Goal: Transaction & Acquisition: Purchase product/service

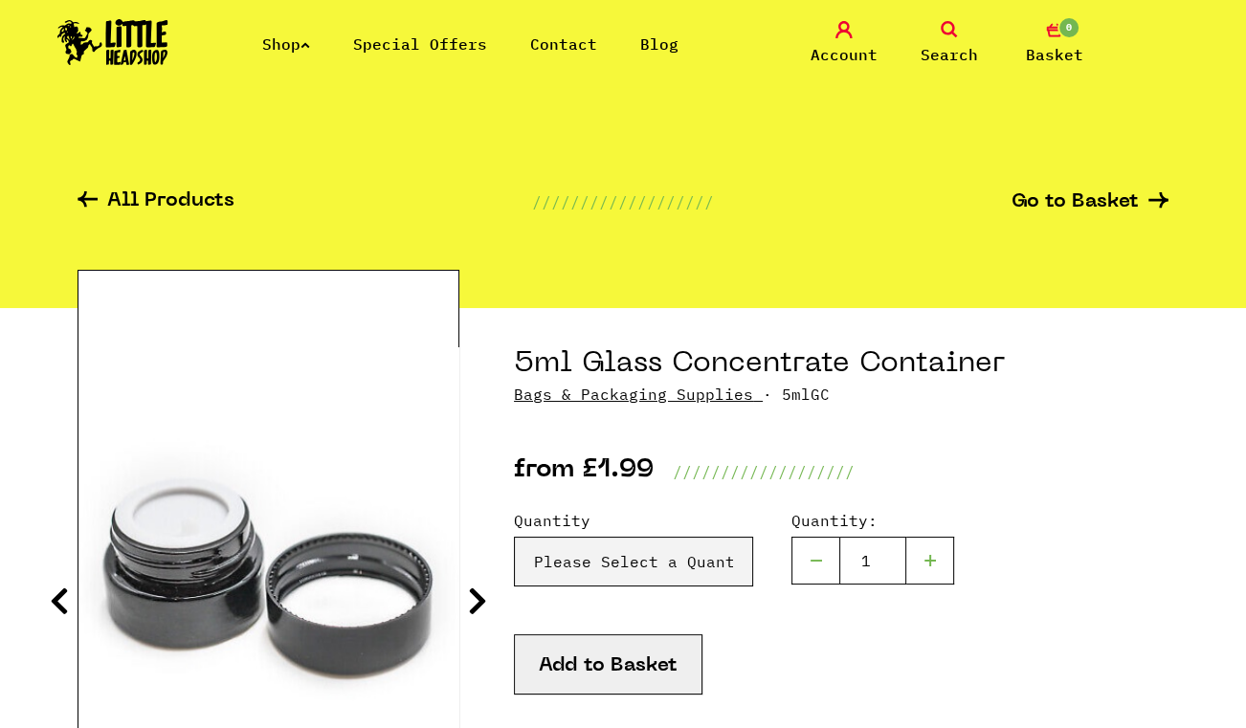
click at [141, 23] on img at bounding box center [112, 42] width 111 height 46
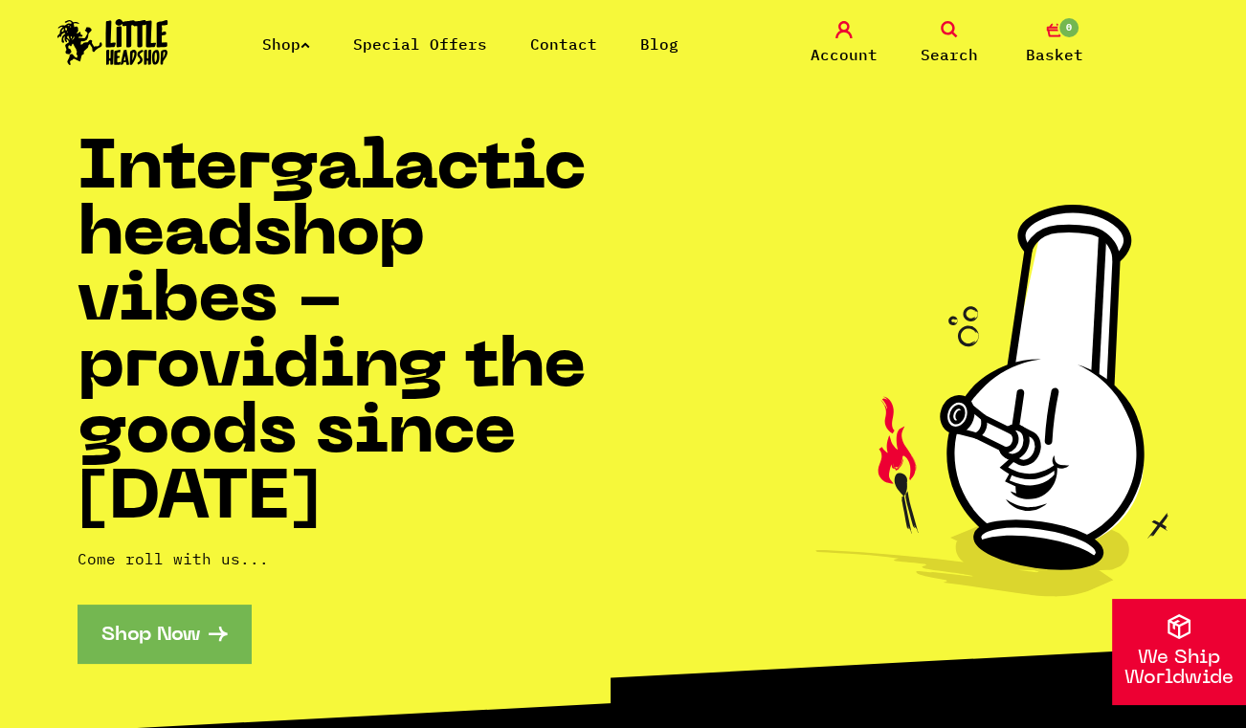
click at [289, 47] on link "Shop" at bounding box center [286, 43] width 48 height 19
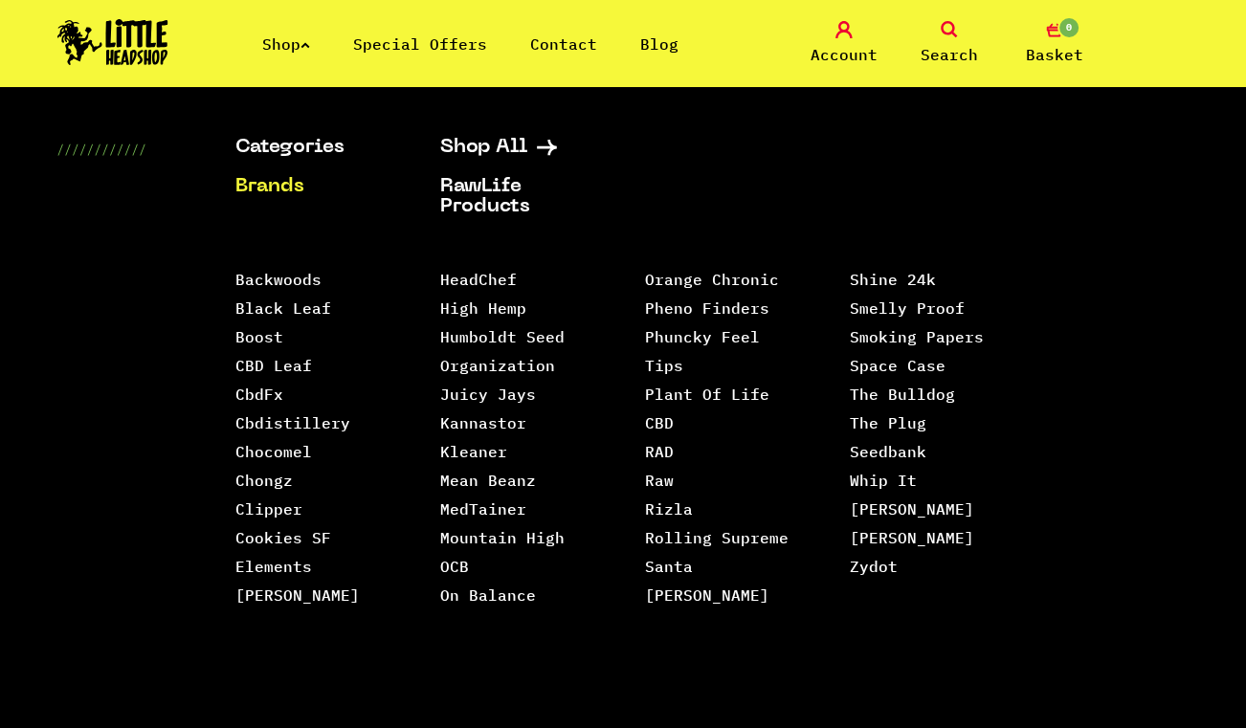
click at [987, 158] on div "Categories Shop All Brands RawLife Products Special Offers Contact Backwoods Bl…" at bounding box center [740, 469] width 1010 height 663
click at [136, 43] on img at bounding box center [112, 42] width 111 height 46
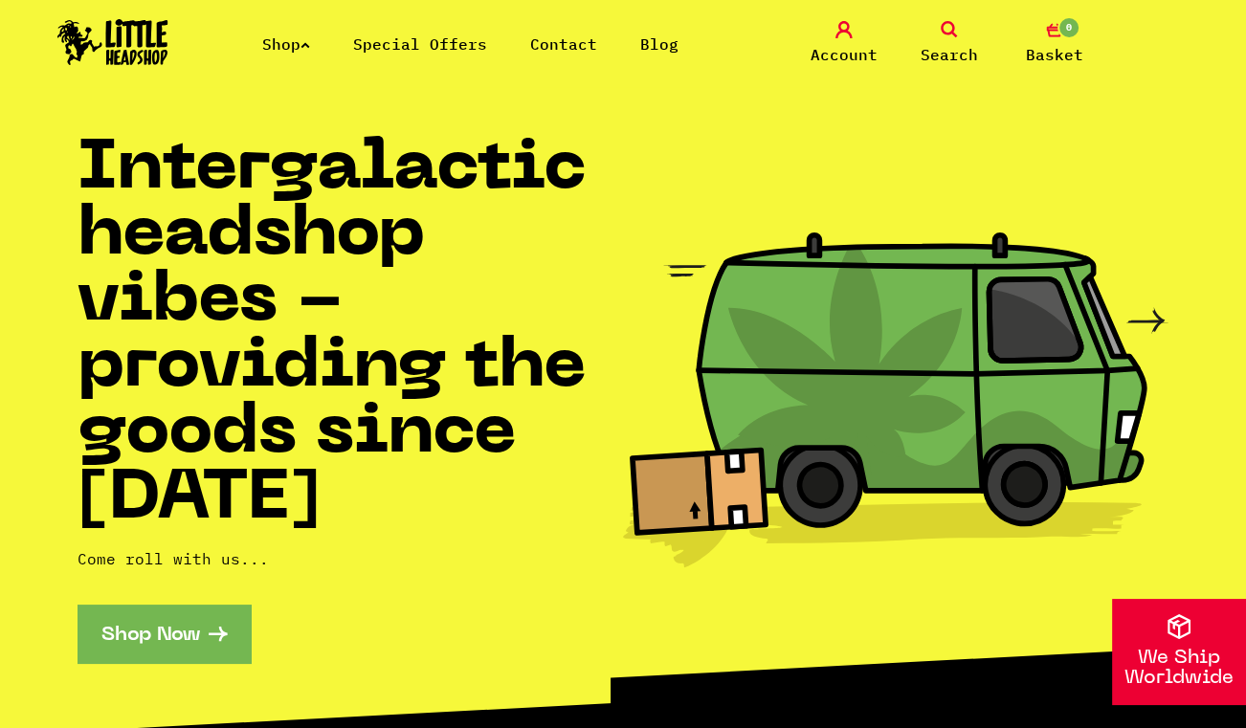
click at [589, 48] on link "Contact" at bounding box center [563, 43] width 67 height 19
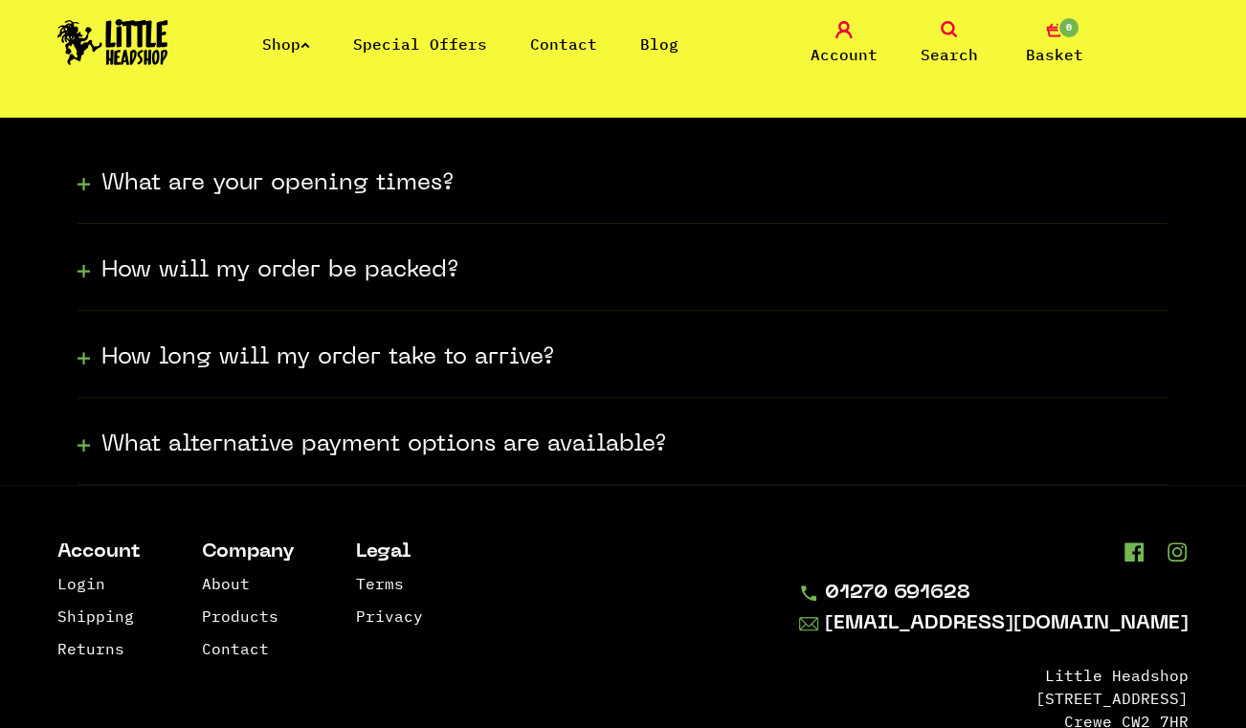
scroll to position [679, 0]
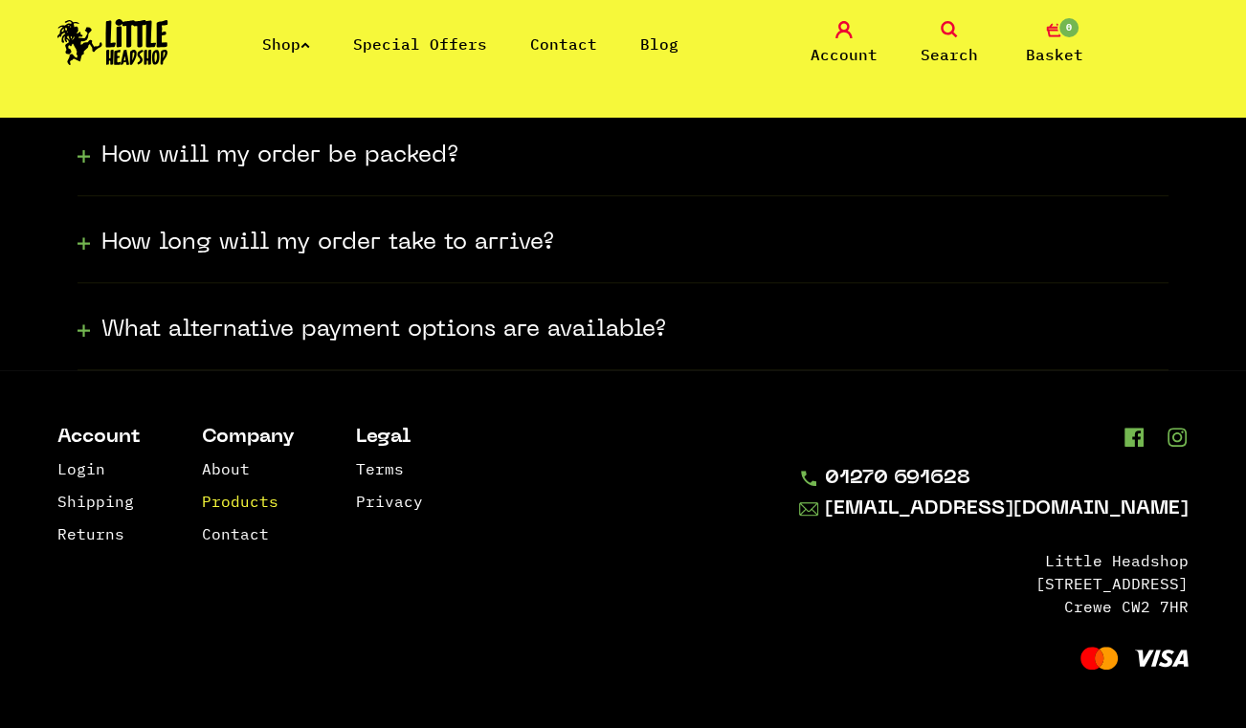
click at [241, 494] on link "Products" at bounding box center [240, 501] width 77 height 19
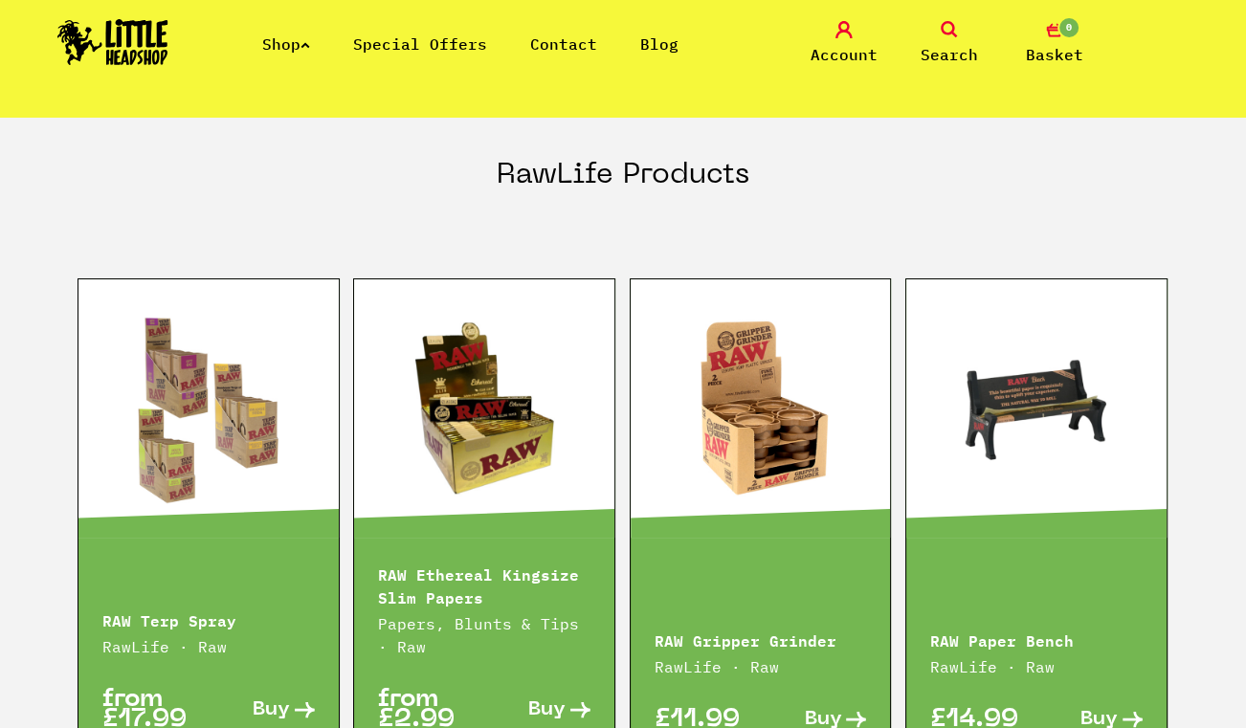
scroll to position [2138, 0]
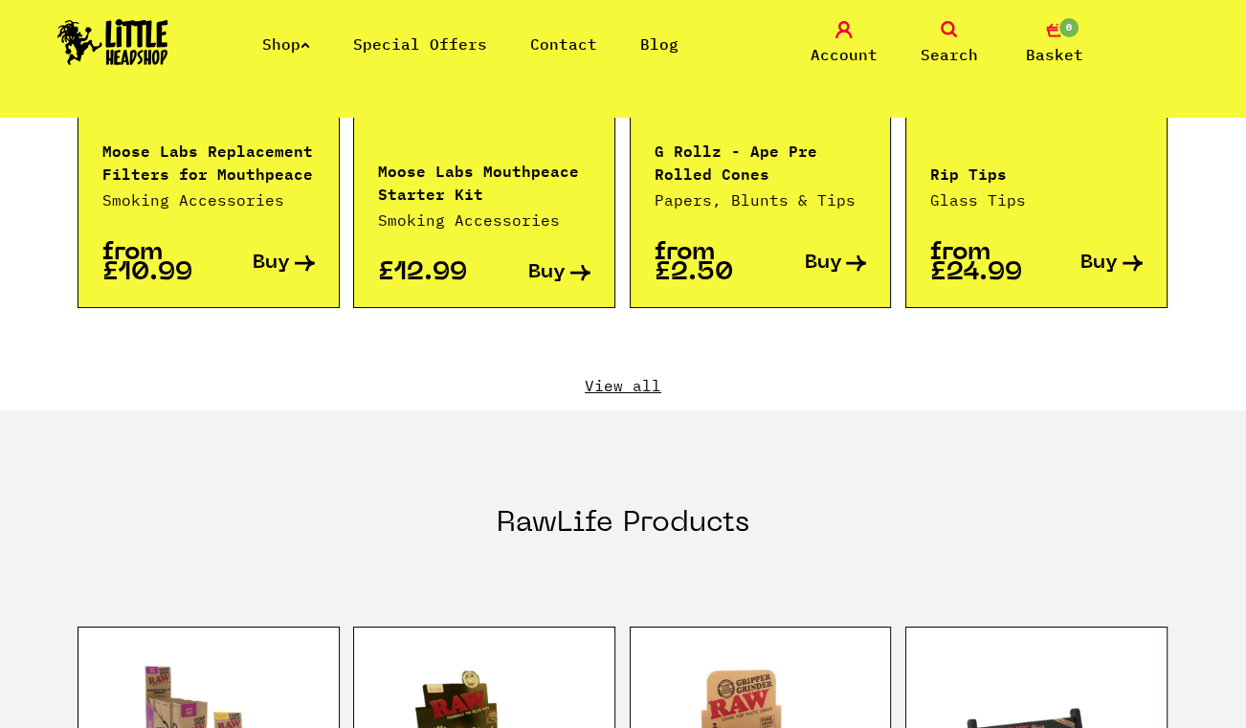
click at [631, 375] on link "View all" at bounding box center [622, 385] width 1091 height 21
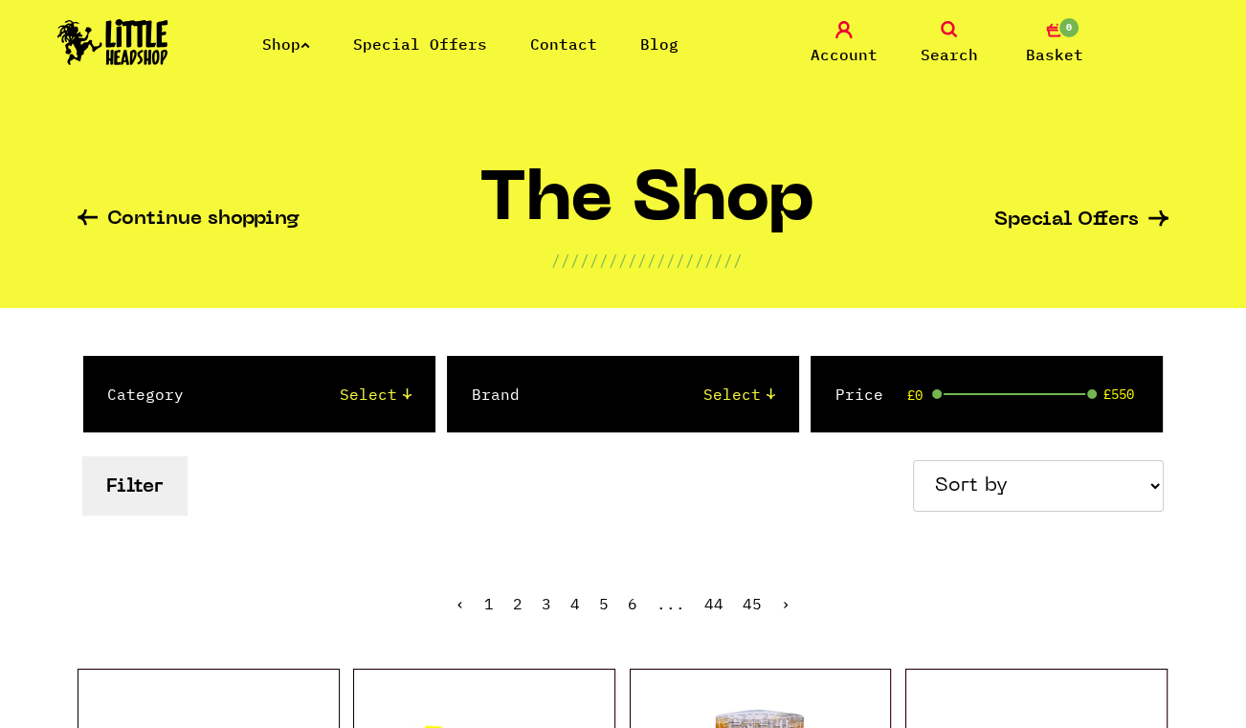
select select "90"
click at [557, 383] on select "Select Amsterdam Glass Backwoods [PERSON_NAME] Black Leaf Blue Moon Hemp Boost …" at bounding box center [665, 394] width 217 height 23
click at [372, 393] on select "Select 2 Piece 3 Piece 4 Piece 420/710 LIFE Acrylic Bongs Ashtrays Backwoods Ba…" at bounding box center [316, 394] width 188 height 23
select select "10"
click at [222, 383] on select "Select 2 Piece 3 Piece 4 Piece 420/710 LIFE Acrylic Bongs Ashtrays Backwoods Ba…" at bounding box center [316, 394] width 188 height 23
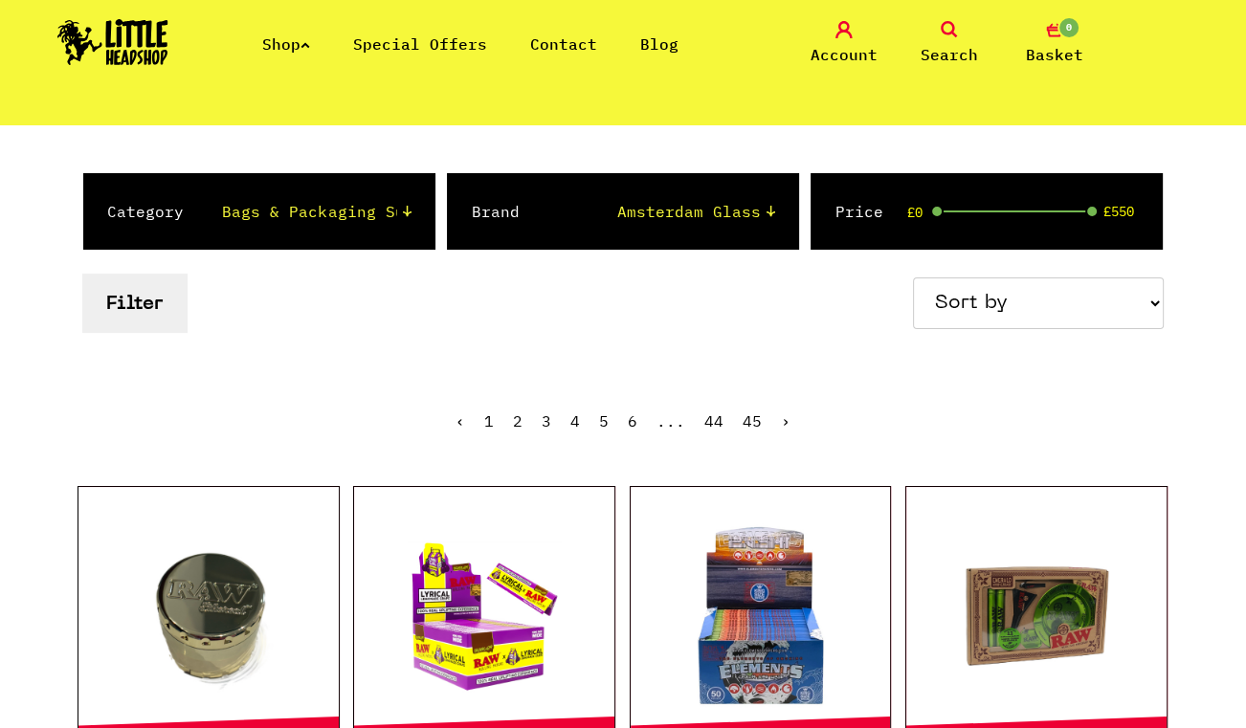
scroll to position [260, 0]
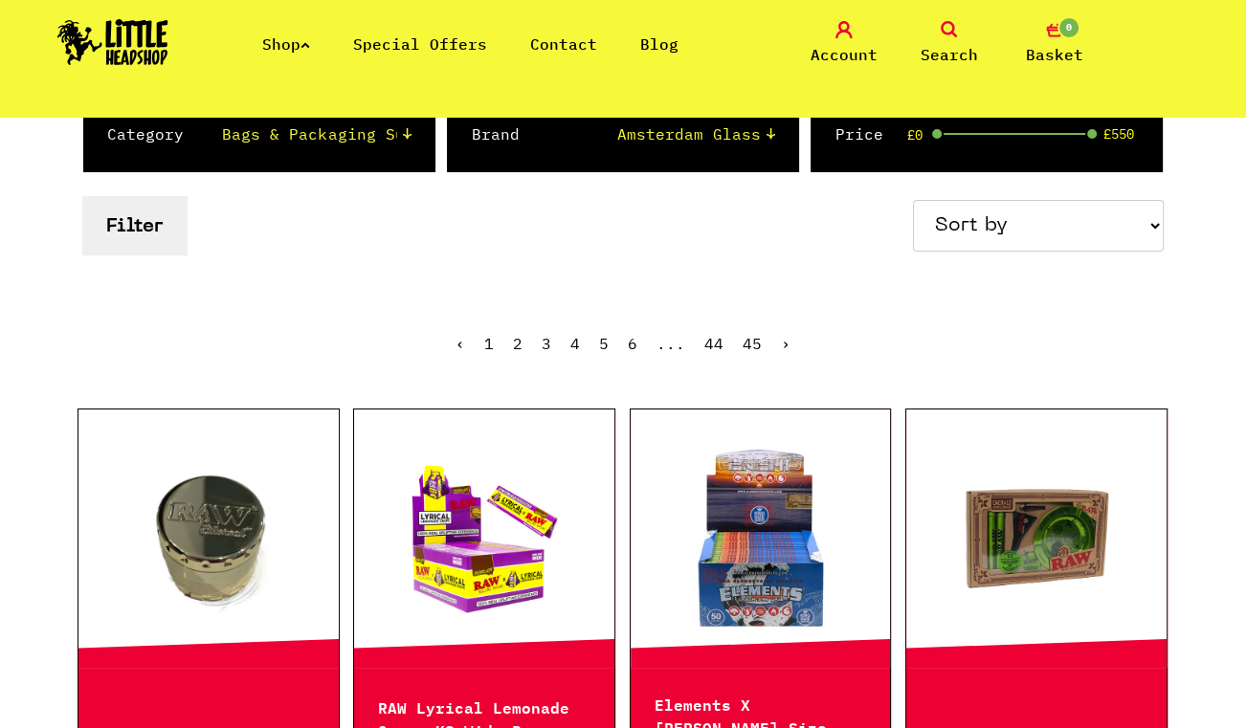
click at [622, 206] on div "Filter Sort by Price - Low to High Price - High to Low Newest Products" at bounding box center [622, 225] width 1091 height 68
click at [761, 134] on select "Select Amsterdam Glass Backwoods Basil Bush Black Leaf Blue Moon Hemp Boost Bud…" at bounding box center [665, 133] width 217 height 23
select select "0"
click at [557, 122] on select "Select Amsterdam Glass Backwoods Basil Bush Black Leaf Blue Moon Hemp Boost Bud…" at bounding box center [665, 133] width 217 height 23
click at [521, 231] on div "Filter Sort by Price - Low to High Price - High to Low Newest Products" at bounding box center [622, 225] width 1091 height 68
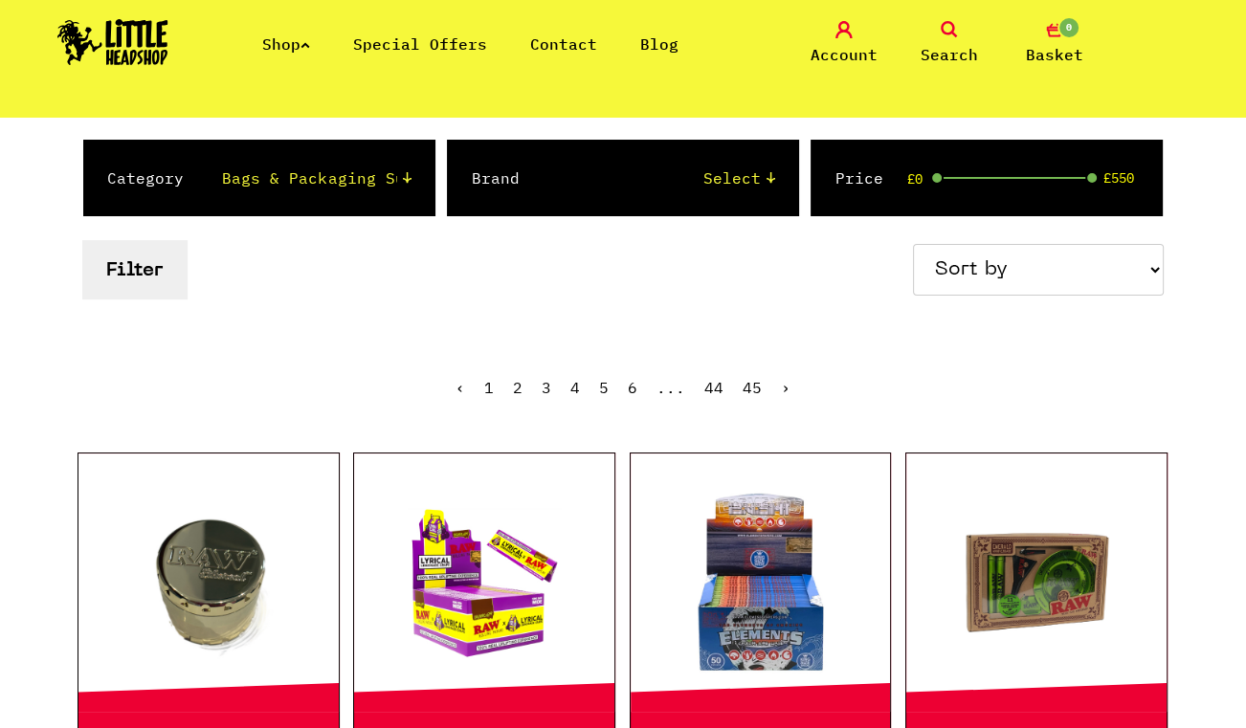
scroll to position [173, 0]
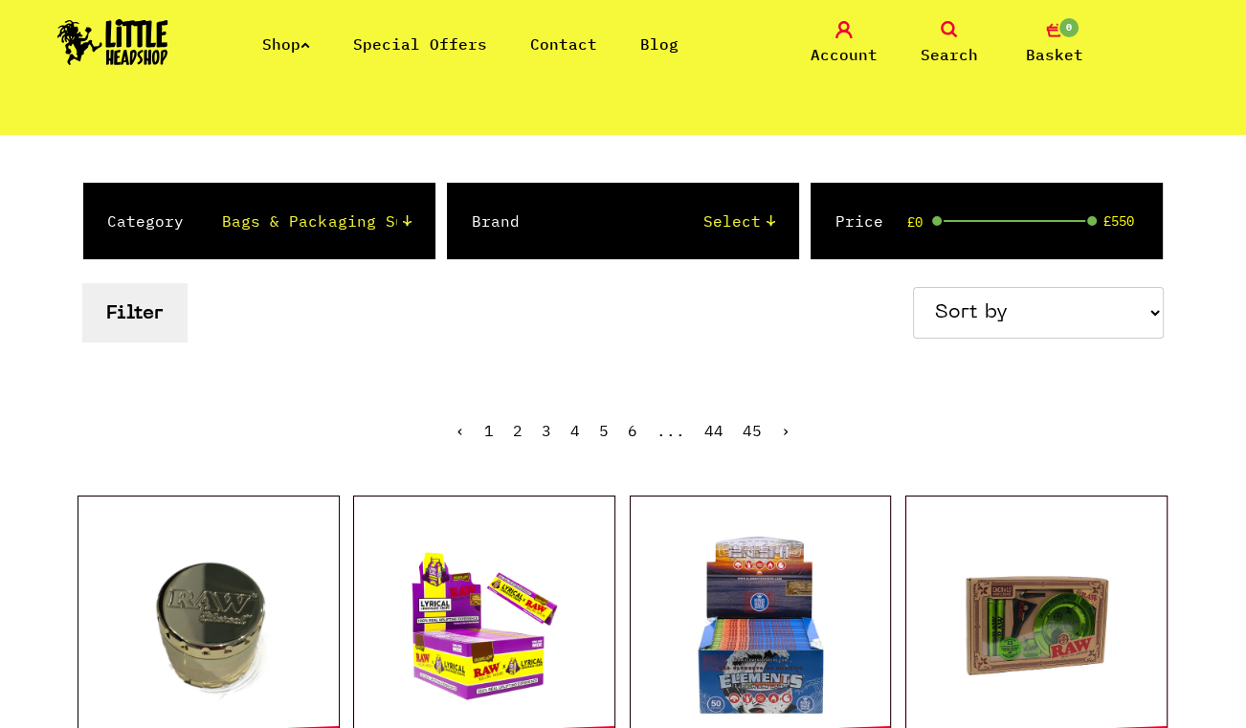
click at [360, 222] on select "Select 2 Piece 3 Piece 4 Piece 420/710 LIFE Acrylic Bongs Ashtrays Backwoods Ba…" at bounding box center [316, 221] width 188 height 23
click at [222, 210] on select "Select 2 Piece 3 Piece 4 Piece 420/710 LIFE Acrylic Bongs Ashtrays Backwoods Ba…" at bounding box center [316, 221] width 188 height 23
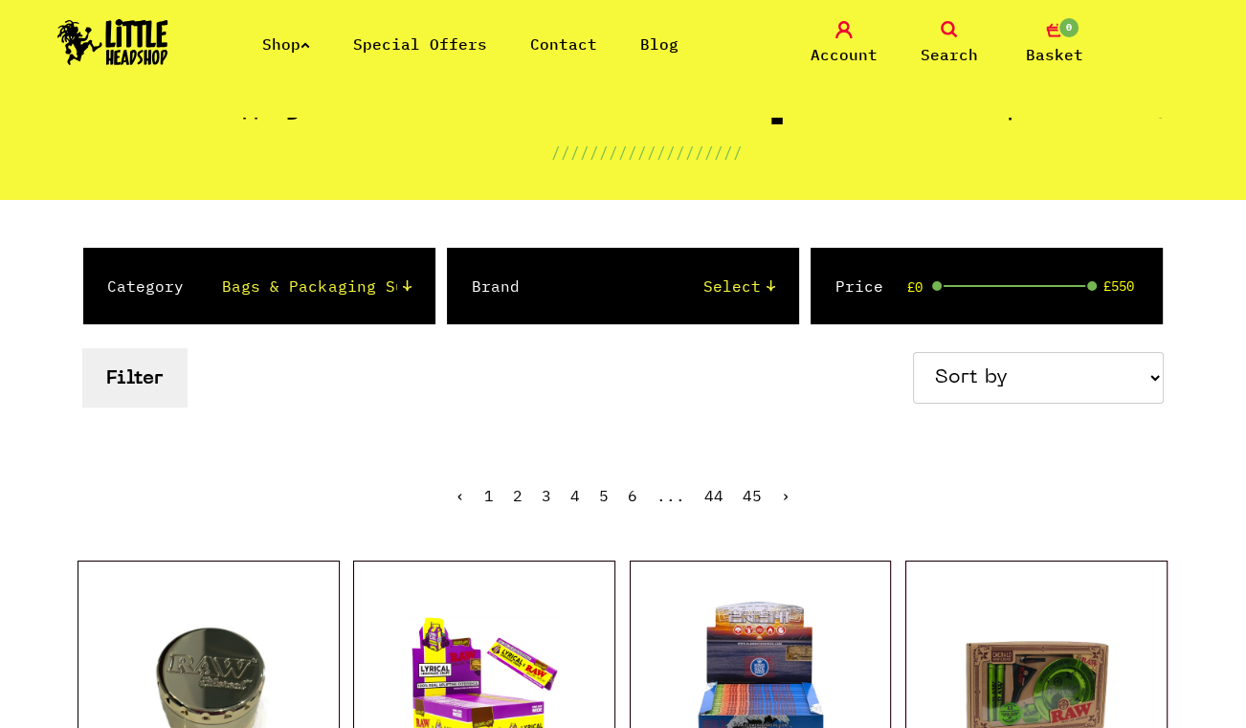
scroll to position [86, 0]
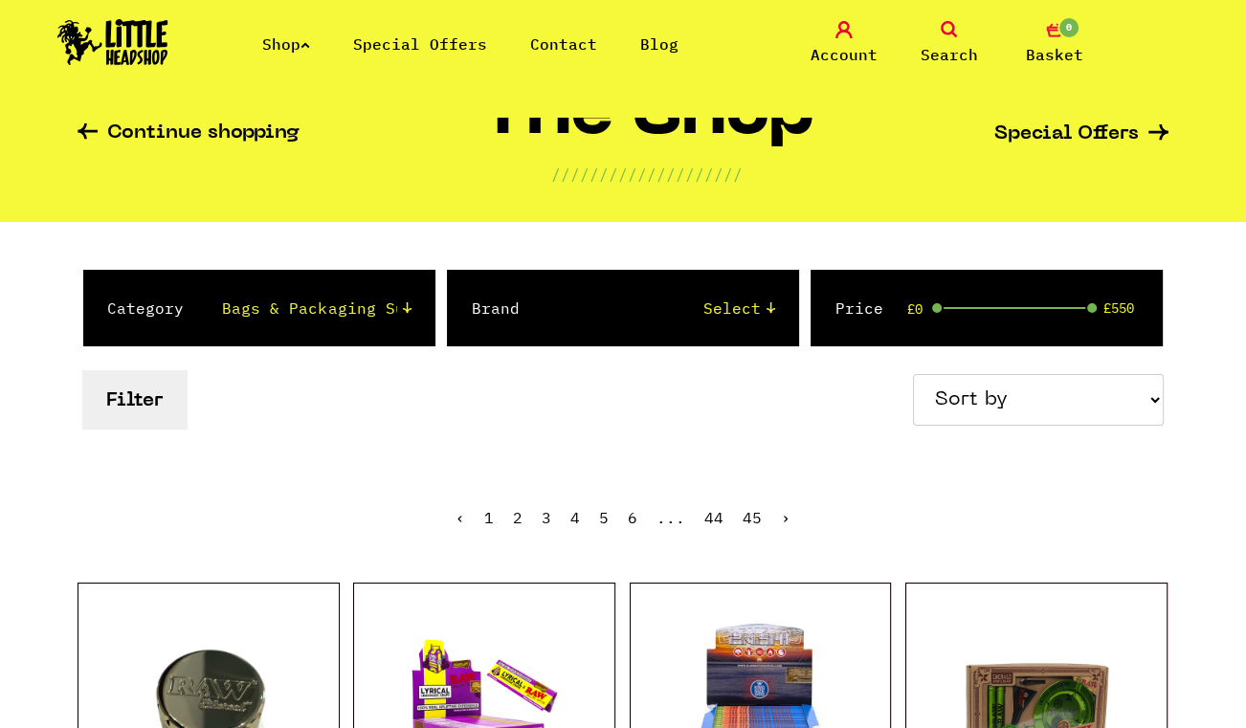
click at [526, 312] on div "Brand Select Amsterdam Glass Backwoods Basil Bush Black Leaf Blue Moon Hemp Boo…" at bounding box center [622, 308] width 351 height 77
click at [398, 351] on form "Category Select 2 Piece 3 Piece 4 Piece 420/710 LIFE Acrylic Bongs Ashtrays Bac…" at bounding box center [622, 352] width 1091 height 164
click at [409, 310] on select "Select 2 Piece 3 Piece 4 Piece 420/710 LIFE Acrylic Bongs Ashtrays Backwoods Ba…" at bounding box center [316, 308] width 188 height 23
click at [222, 297] on select "Select 2 Piece 3 Piece 4 Piece 420/710 LIFE Acrylic Bongs Ashtrays Backwoods Ba…" at bounding box center [316, 308] width 188 height 23
click at [399, 313] on select "Select 2 Piece 3 Piece 4 Piece 420/710 LIFE Acrylic Bongs Ashtrays Backwoods Ba…" at bounding box center [316, 308] width 188 height 23
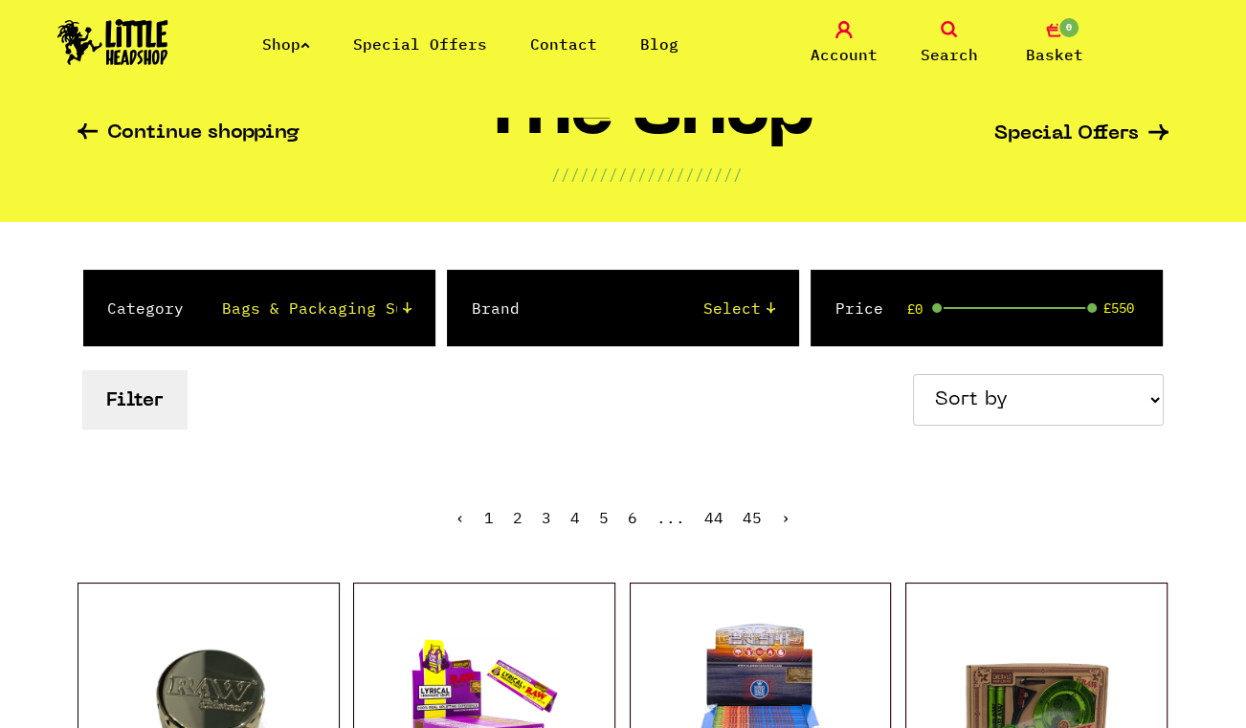
select select "2"
click at [222, 297] on select "Select 2 Piece 3 Piece 4 Piece 420/710 LIFE Acrylic Bongs Ashtrays Backwoods Ba…" at bounding box center [316, 308] width 188 height 23
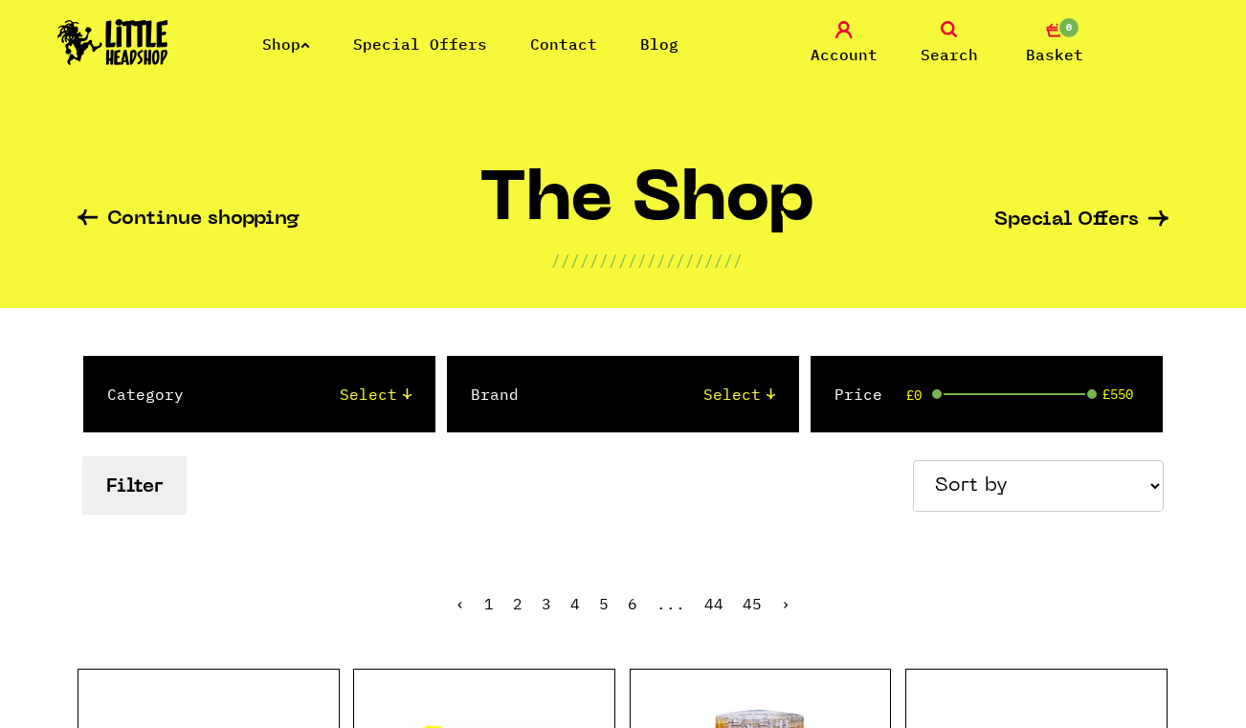
scroll to position [86, 0]
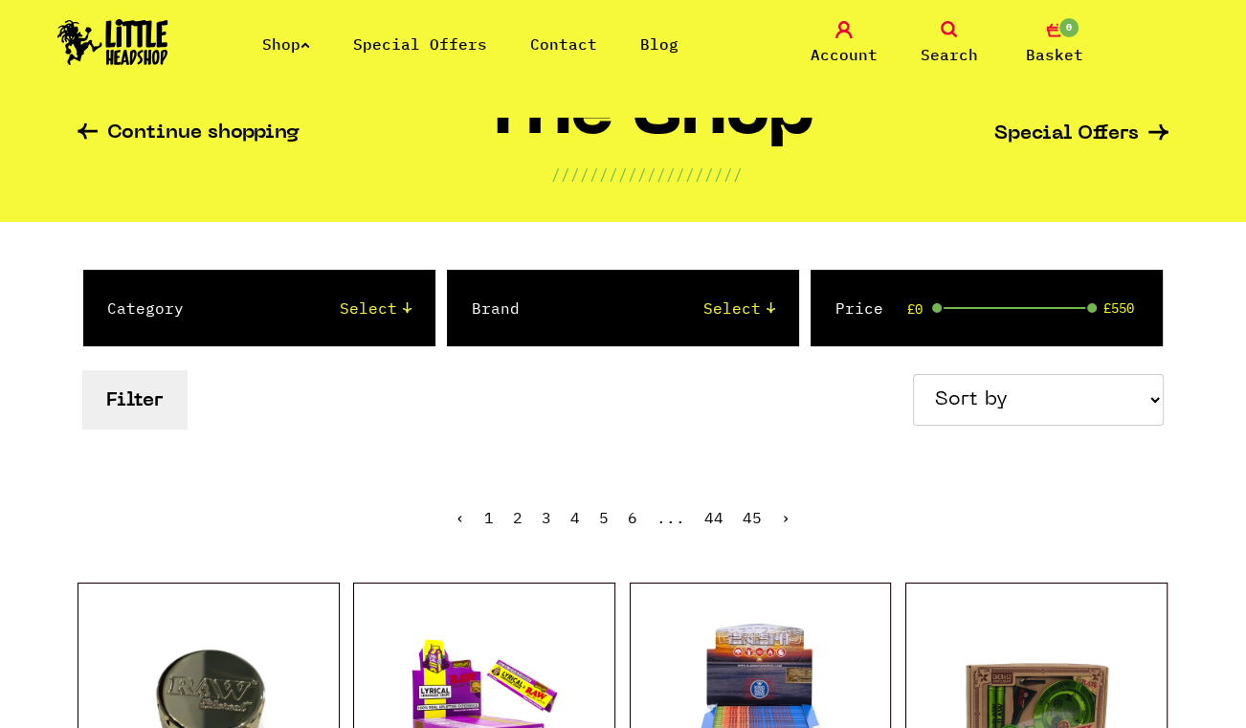
click at [373, 297] on select "Select 2 Piece 3 Piece 4 Piece 420/710 LIFE Acrylic Bongs Ashtrays Backwoods Ba…" at bounding box center [316, 308] width 188 height 23
select select "10"
click at [222, 297] on select "Select 2 Piece 3 Piece 4 Piece 420/710 LIFE Acrylic Bongs Ashtrays Backwoods Ba…" at bounding box center [316, 308] width 188 height 23
click at [965, 307] on div "£0 £550" at bounding box center [1017, 308] width 155 height 2
click at [986, 307] on div "£97 £549" at bounding box center [1017, 308] width 155 height 2
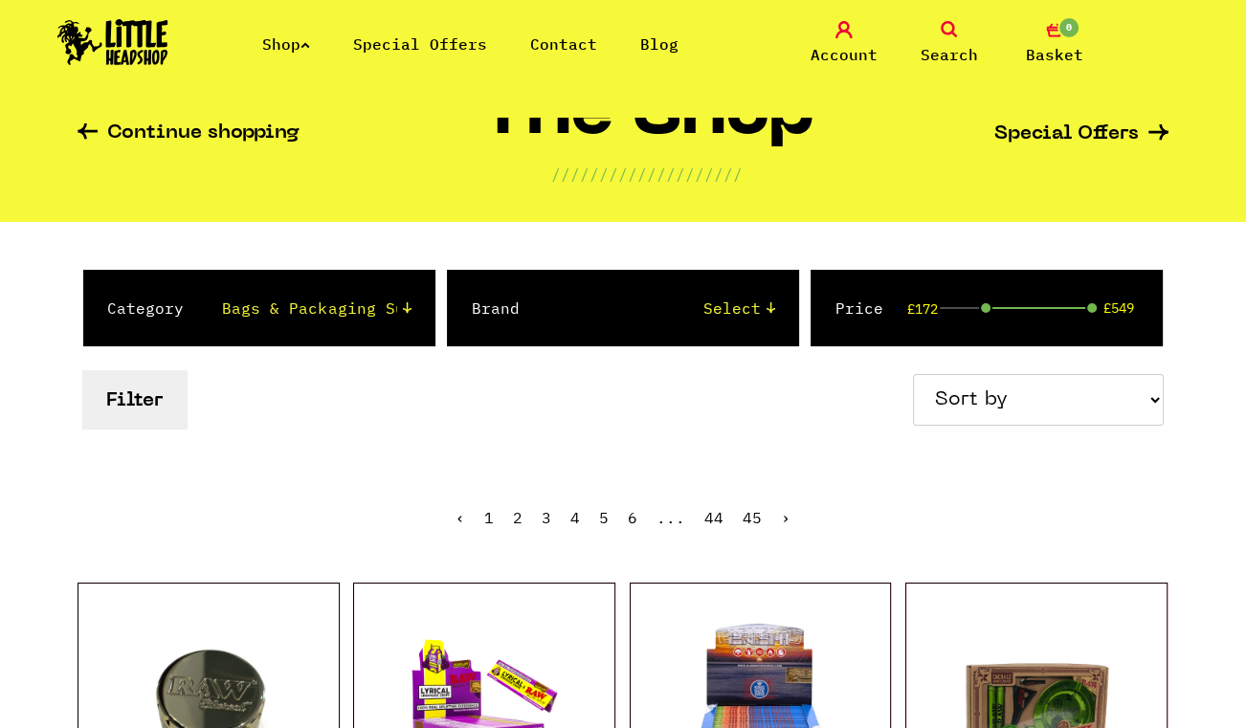
click at [815, 459] on div "Category Select 2 Piece 3 Piece 4 Piece 420/710 LIFE Acrylic Bongs Ashtrays Bac…" at bounding box center [622, 351] width 1091 height 259
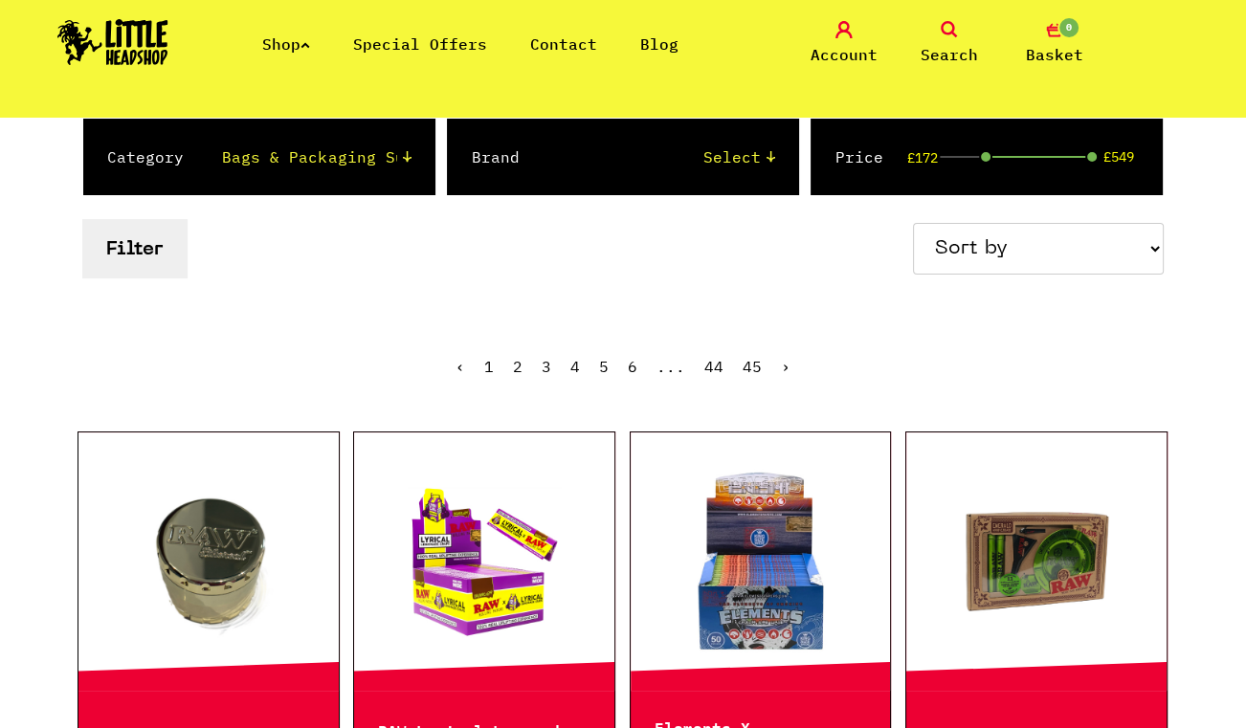
scroll to position [260, 0]
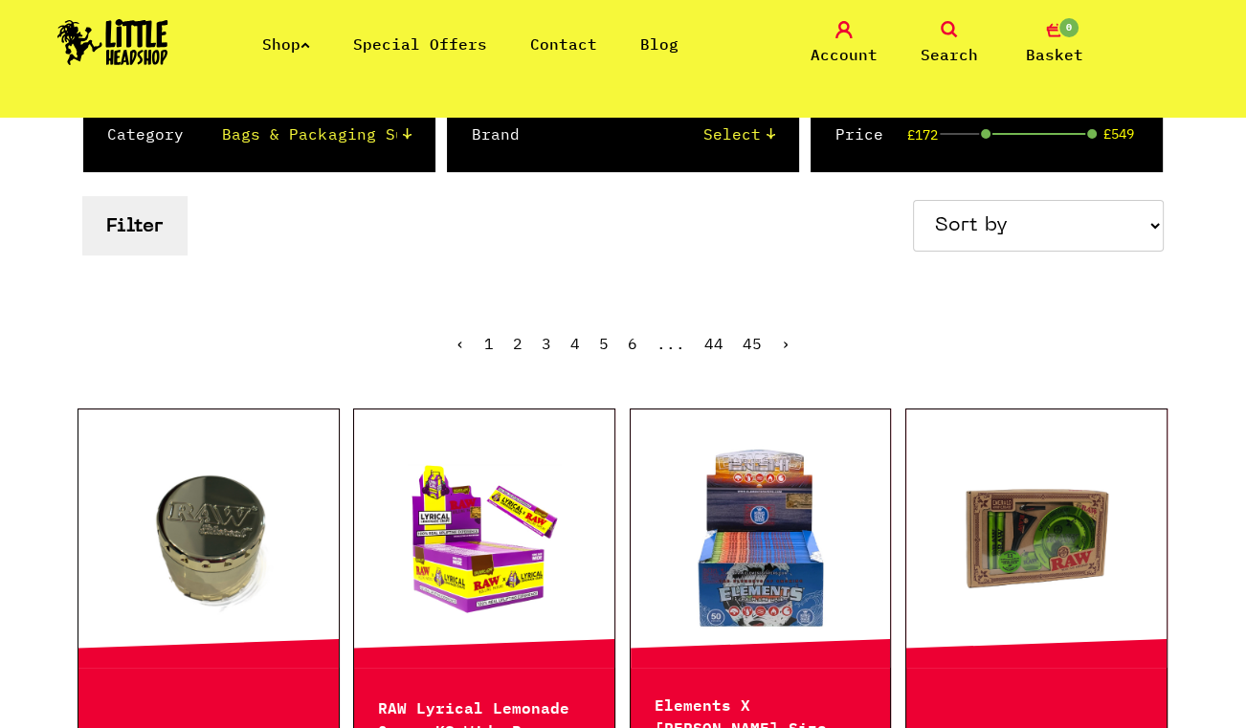
click at [1088, 228] on select "Sort by Price - Low to High Price - High to Low Newest Products" at bounding box center [1038, 226] width 251 height 52
select select "price_asc"
click at [918, 200] on select "Sort by Price - Low to High Price - High to Low Newest Products" at bounding box center [1038, 226] width 251 height 52
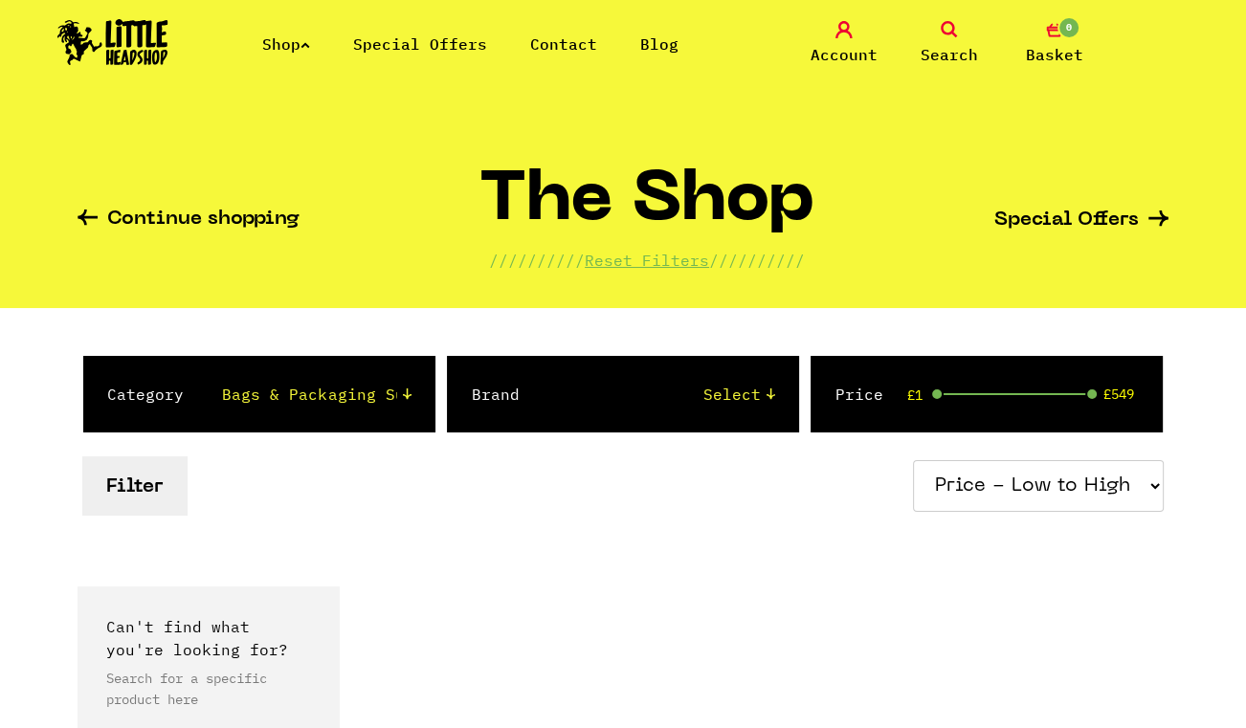
drag, startPoint x: 980, startPoint y: 387, endPoint x: 937, endPoint y: 389, distance: 43.1
click at [937, 389] on span at bounding box center [936, 393] width 13 height 13
click at [1053, 485] on select "Sort by Price - Low to High Price - High to Low Newest Products" at bounding box center [1038, 486] width 251 height 52
click at [918, 460] on select "Sort by Price - Low to High Price - High to Low Newest Products" at bounding box center [1038, 486] width 251 height 52
click at [1051, 498] on select "Sort by Price - Low to High Price - High to Low Newest Products" at bounding box center [1038, 486] width 251 height 52
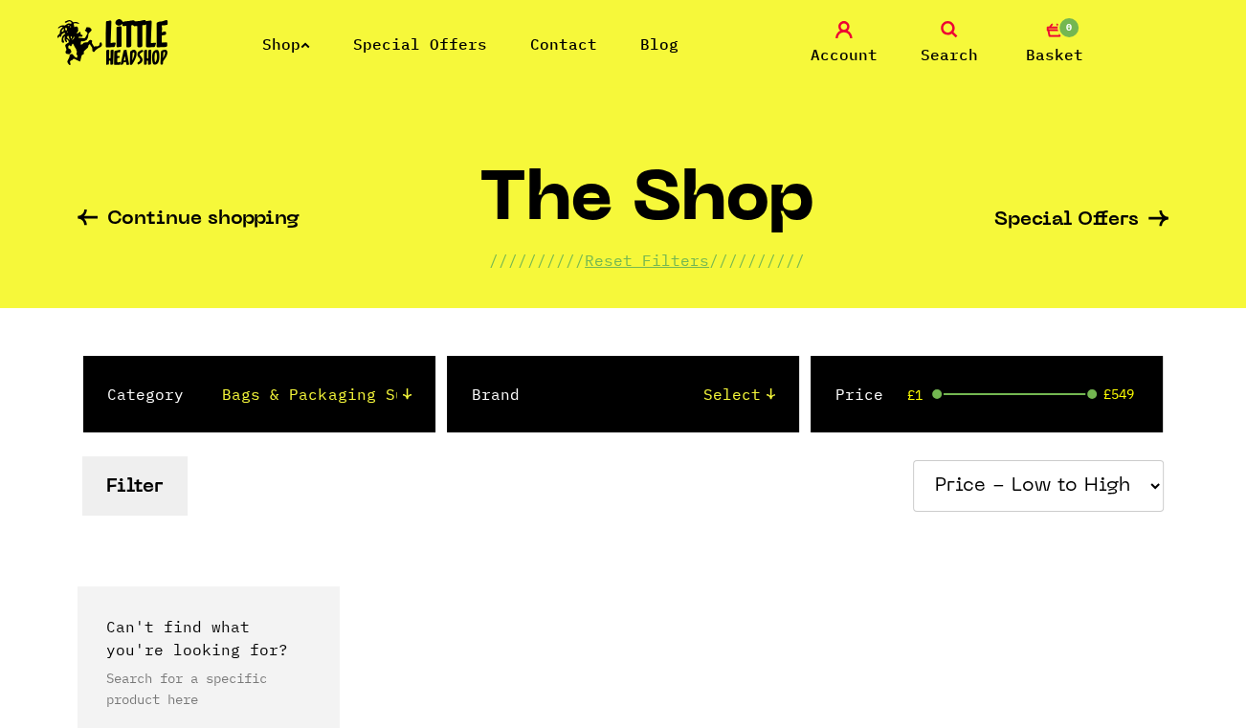
select select "price_desc"
click at [918, 460] on select "Sort by Price - Low to High Price - High to Low Newest Products" at bounding box center [1038, 486] width 251 height 52
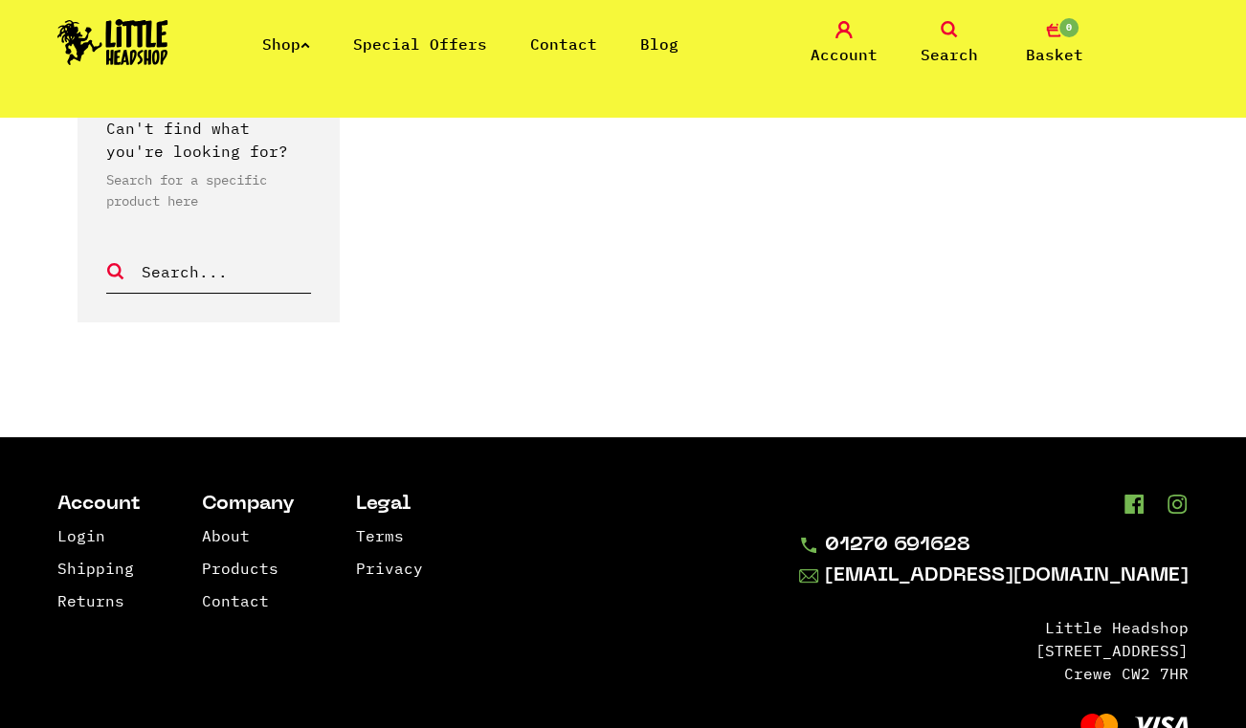
scroll to position [1478, 0]
